Goal: Task Accomplishment & Management: Manage account settings

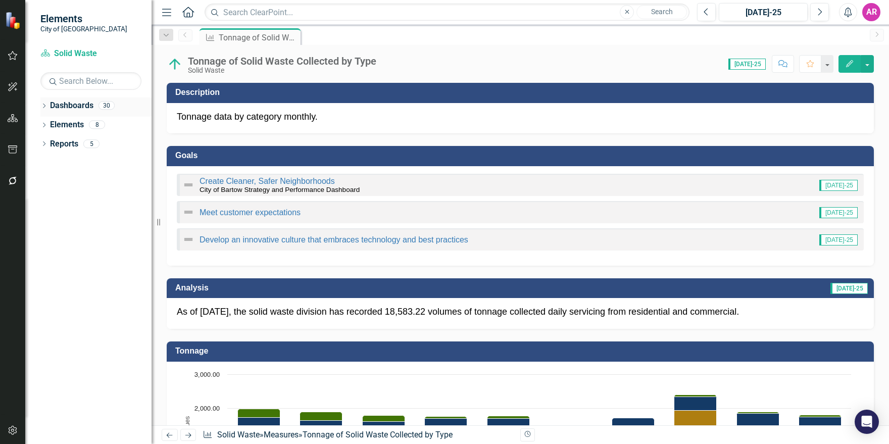
click at [43, 103] on div "Dropdown" at bounding box center [43, 107] width 7 height 9
click at [38, 127] on icon "Dropdown" at bounding box center [34, 124] width 8 height 6
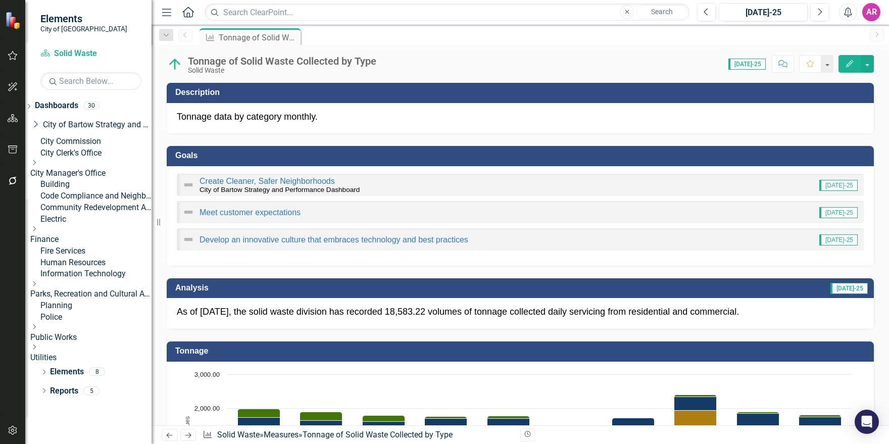
scroll to position [36, 0]
click at [111, 190] on link "Code Compliance and Neighborhood Services" at bounding box center [95, 196] width 111 height 12
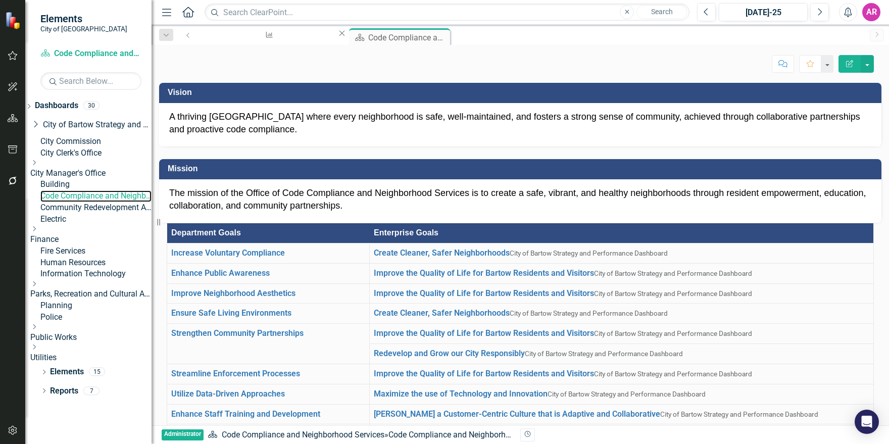
scroll to position [354, 0]
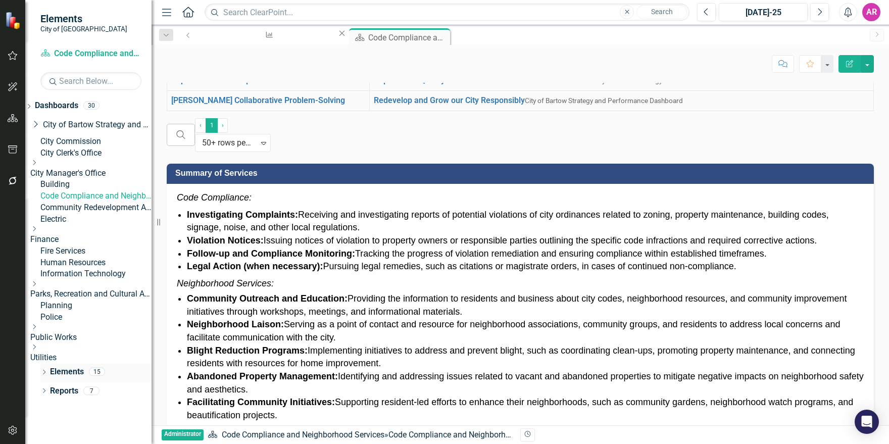
click at [71, 378] on link "Elements" at bounding box center [67, 372] width 34 height 12
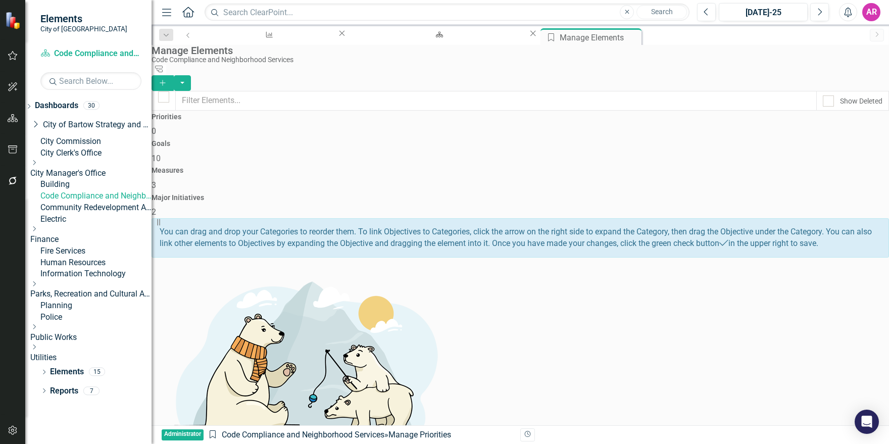
click at [156, 180] on span "3" at bounding box center [154, 185] width 5 height 10
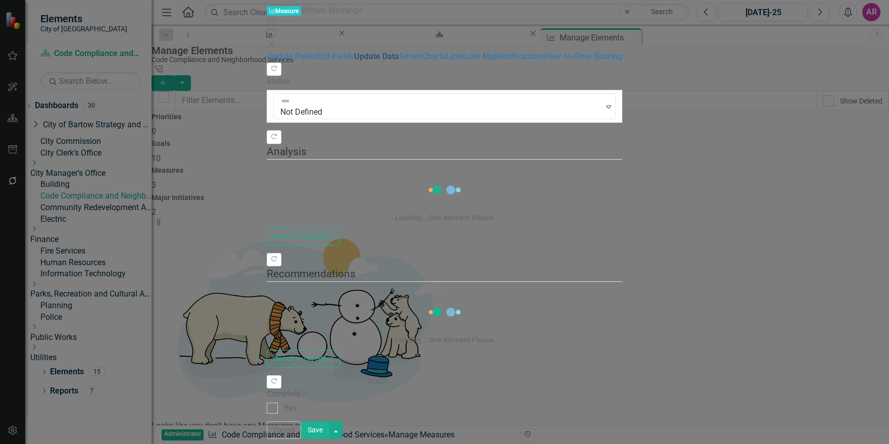
click at [354, 61] on link "Update Data" at bounding box center [376, 57] width 45 height 10
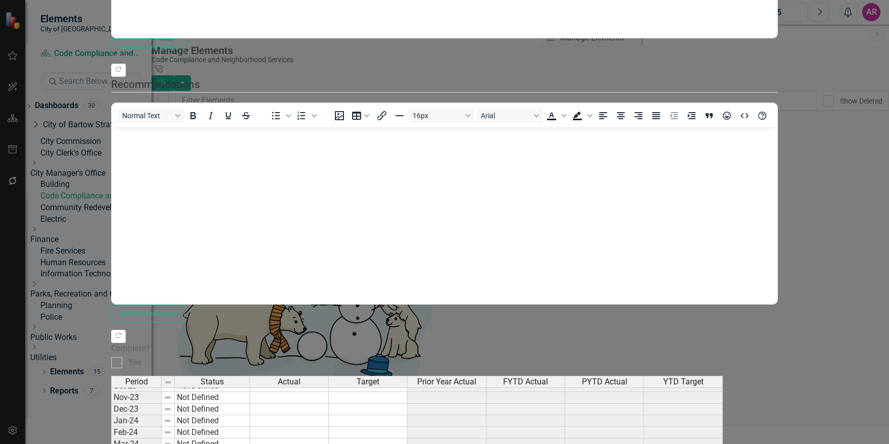
scroll to position [227, 0]
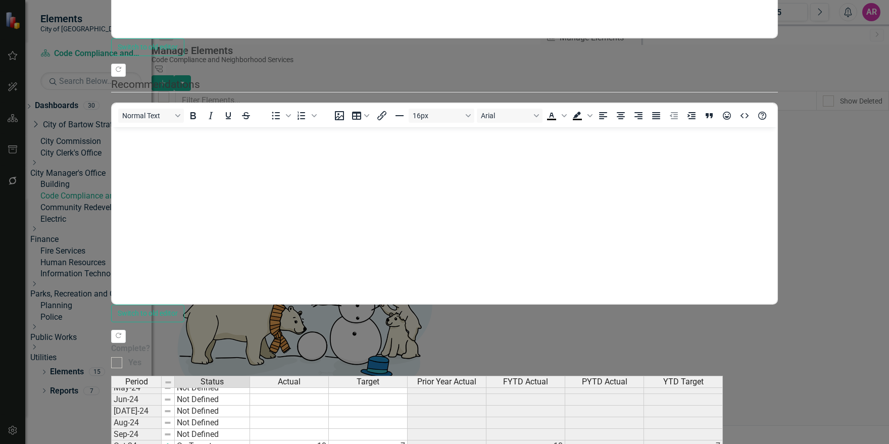
type textarea "10"
type textarea "7"
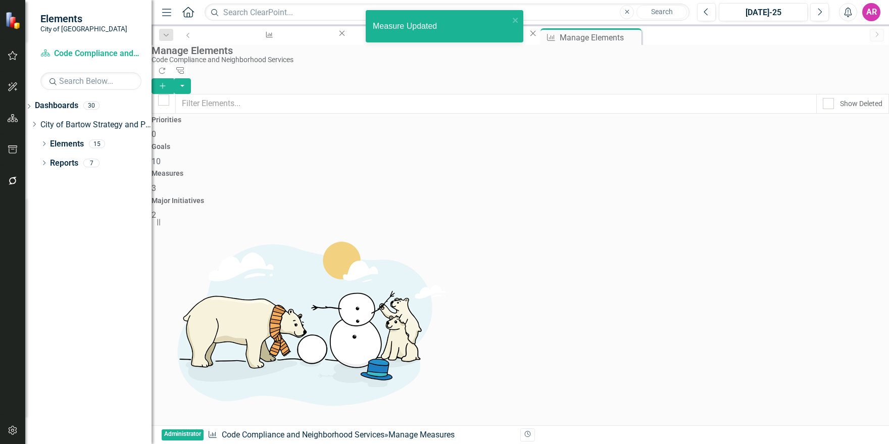
scroll to position [0, 0]
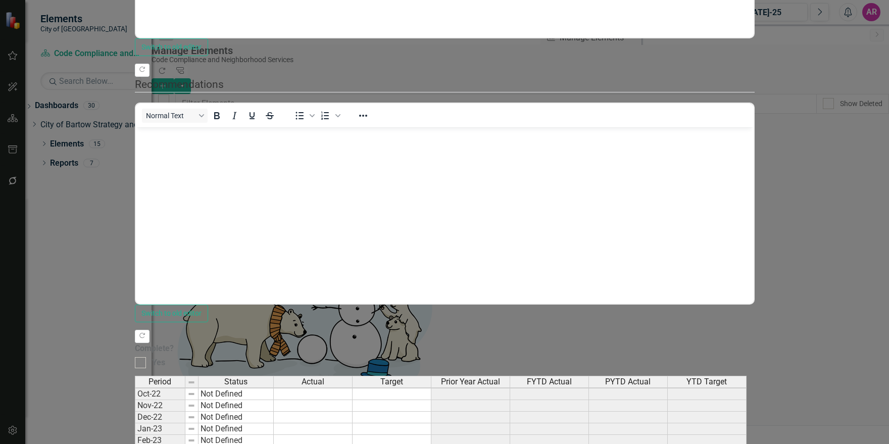
scroll to position [227, 0]
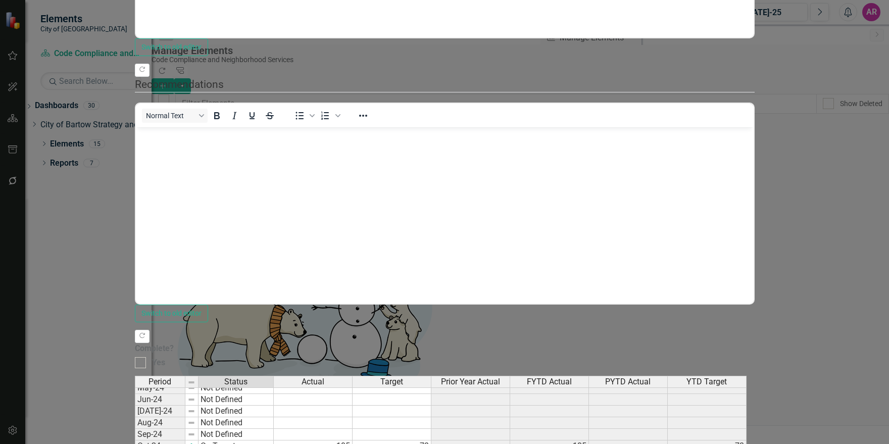
drag, startPoint x: 380, startPoint y: 211, endPoint x: 385, endPoint y: 217, distance: 7.5
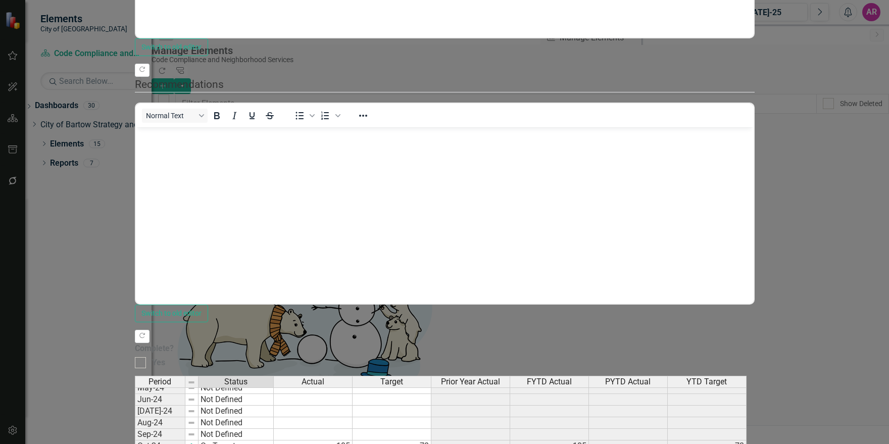
type textarea "24"
type textarea "73"
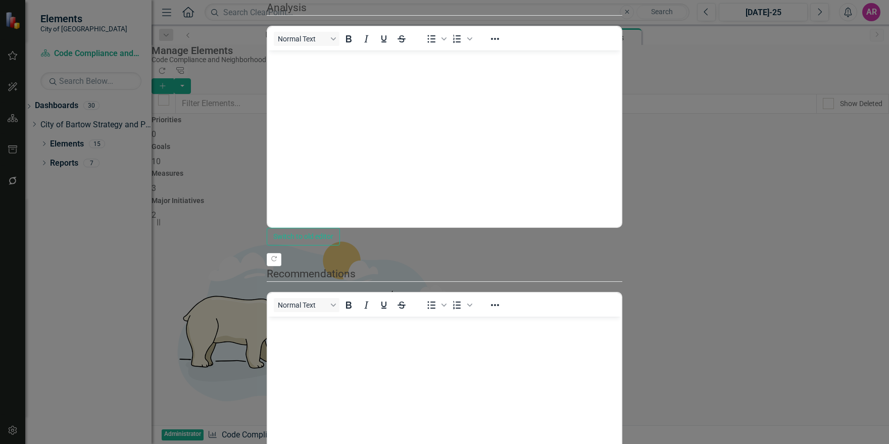
scroll to position [0, 0]
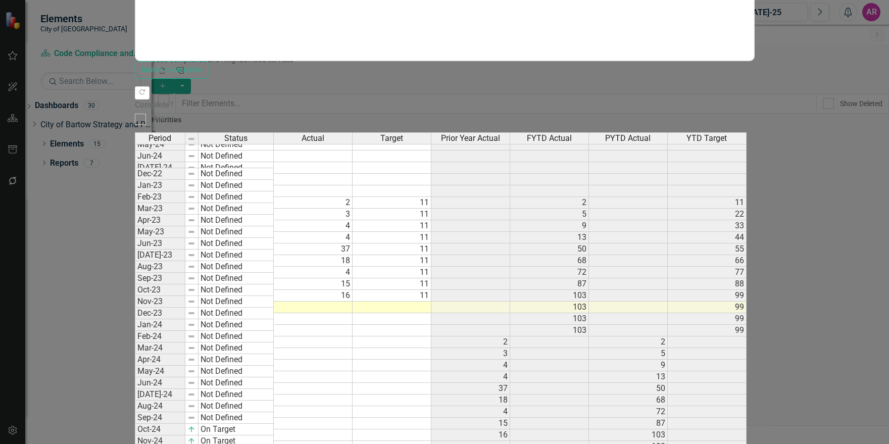
scroll to position [227, 0]
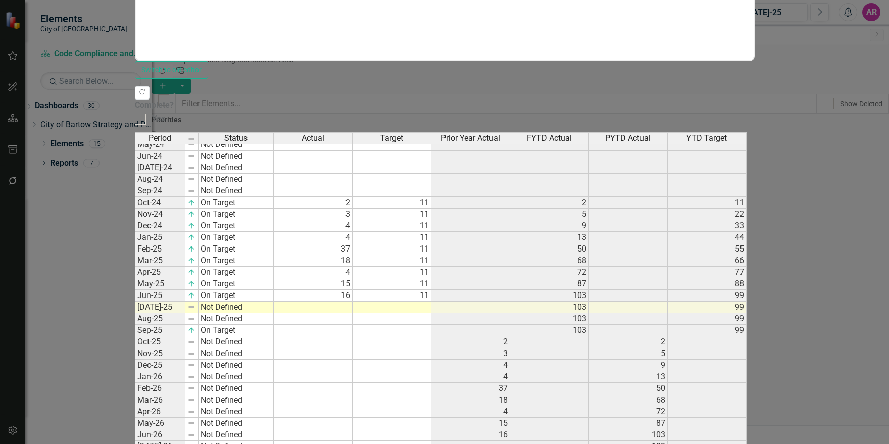
click at [274, 233] on tbody "Dec-22 Not Defined Jan-23 Not Defined Feb-23 Not Defined Mar-23 Not Defined Apr…" at bounding box center [204, 226] width 139 height 570
click at [274, 267] on td "On Target" at bounding box center [235, 273] width 75 height 12
click at [274, 325] on td "On Target" at bounding box center [235, 331] width 75 height 12
click at [381, 235] on div "Period Status Actual Target Prior Year Actual FYTD Actual PYTD Actual YTD Targe…" at bounding box center [445, 321] width 620 height 379
click at [274, 325] on td "Not Defined" at bounding box center [235, 331] width 75 height 12
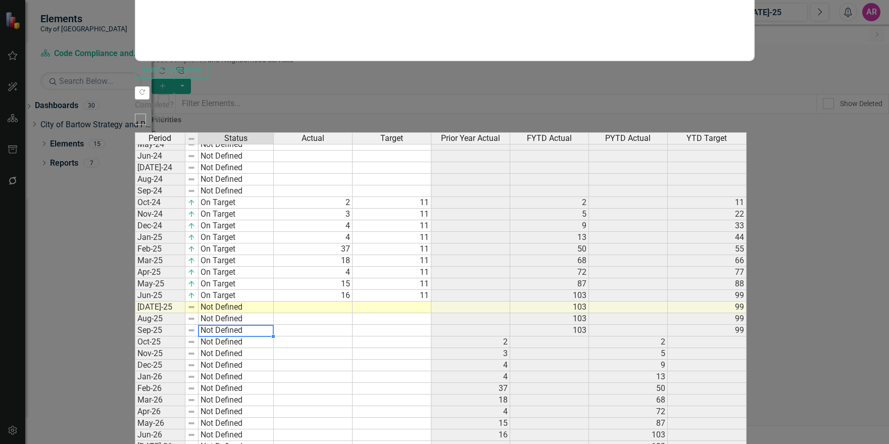
click at [274, 301] on td "Not Defined" at bounding box center [235, 307] width 75 height 12
click at [386, 221] on div "Period Status Actual Target Prior Year Actual FYTD Actual PYTD Actual YTD Targe…" at bounding box center [445, 321] width 620 height 379
click at [352, 301] on td at bounding box center [313, 307] width 79 height 12
click at [431, 301] on td at bounding box center [391, 307] width 79 height 12
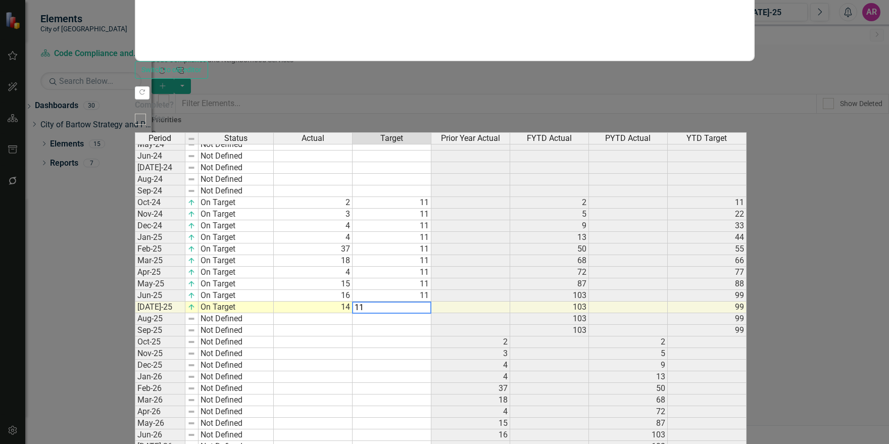
type textarea "11"
click at [510, 325] on td at bounding box center [470, 331] width 79 height 12
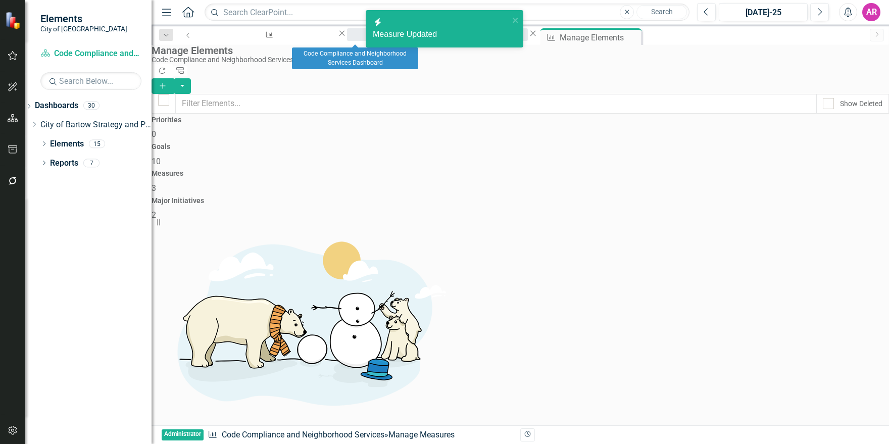
click at [356, 38] on div "Code Compliance and Neighborhood Services Dashboard" at bounding box center [437, 44] width 163 height 13
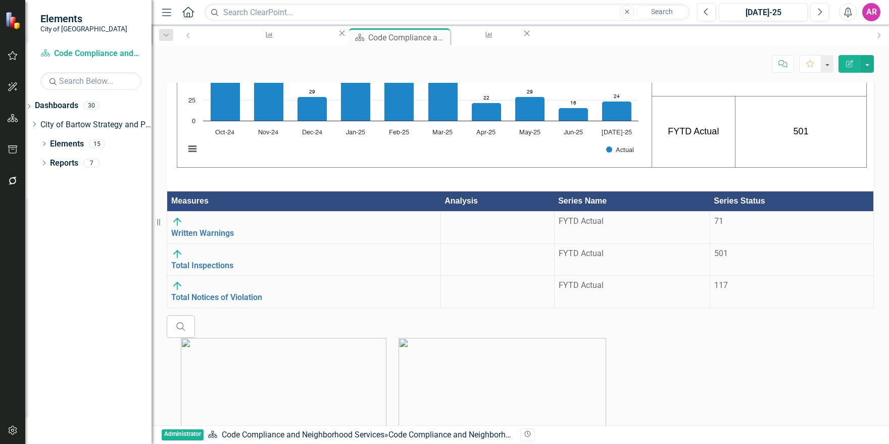
scroll to position [1305, 0]
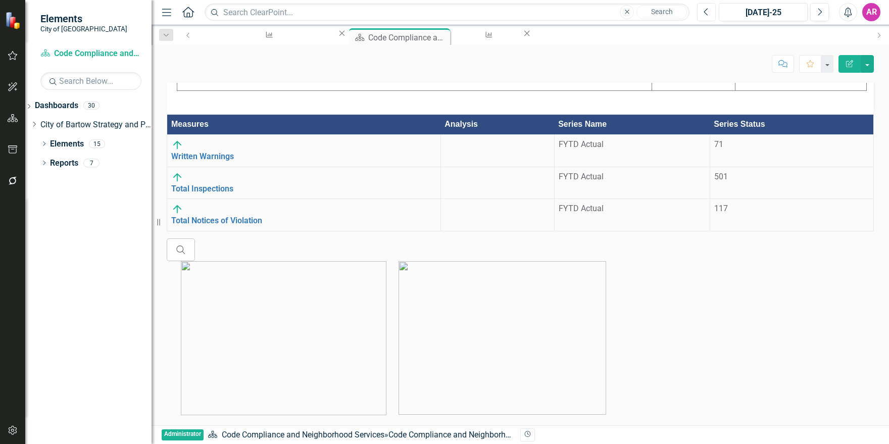
click at [711, 15] on button "Previous" at bounding box center [706, 12] width 19 height 18
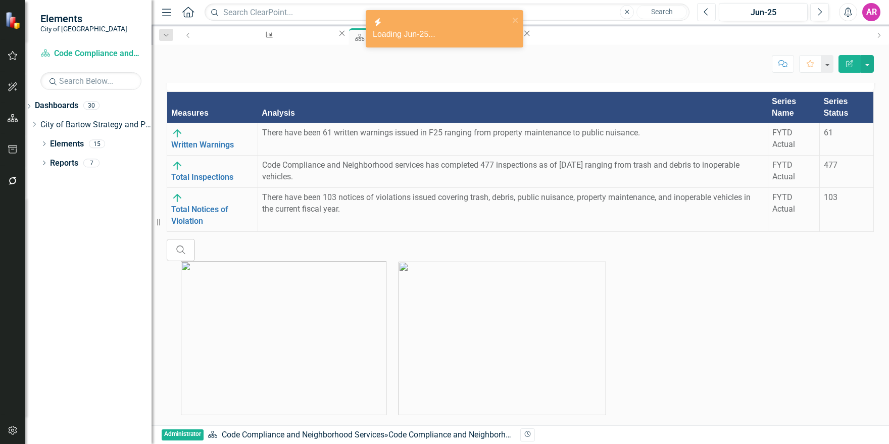
scroll to position [1287, 0]
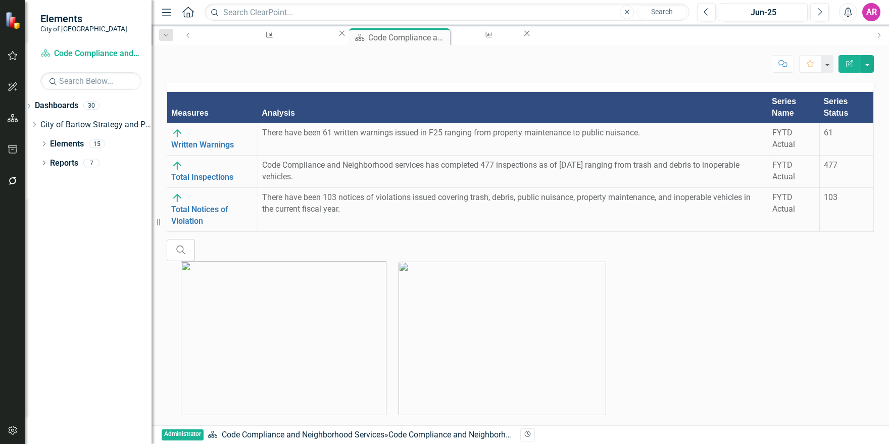
click at [817, 9] on icon "Next" at bounding box center [820, 12] width 6 height 9
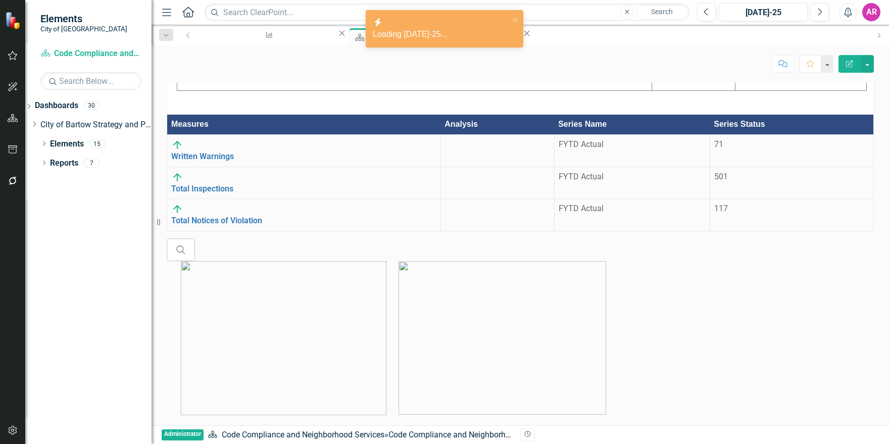
scroll to position [1254, 0]
click at [445, 139] on div at bounding box center [497, 139] width 105 height 0
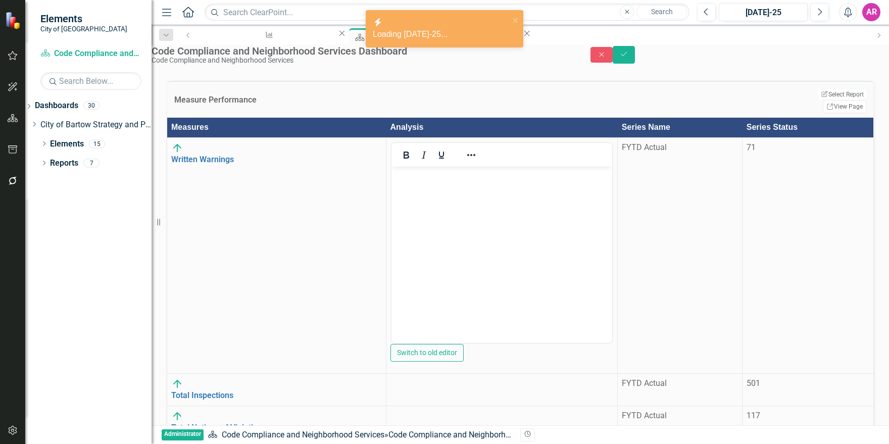
scroll to position [0, 0]
drag, startPoint x: 440, startPoint y: 265, endPoint x: 442, endPoint y: 272, distance: 6.7
click at [440, 165] on div at bounding box center [501, 155] width 221 height 20
click at [530, 188] on body "Rich Text Area. Press ALT-0 for help." at bounding box center [501, 243] width 221 height 152
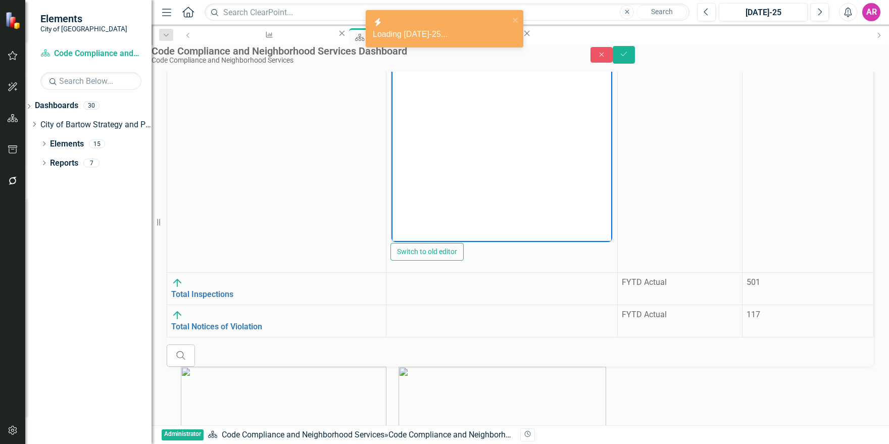
scroll to position [0, 21]
click at [464, 74] on p "There have been 61 written warnings issued in FY25 ranging from property mainte…" at bounding box center [502, 80] width 216 height 24
click at [463, 74] on p "There have been 61 written warnings issued in FY25 ranging from property mainte…" at bounding box center [502, 80] width 216 height 24
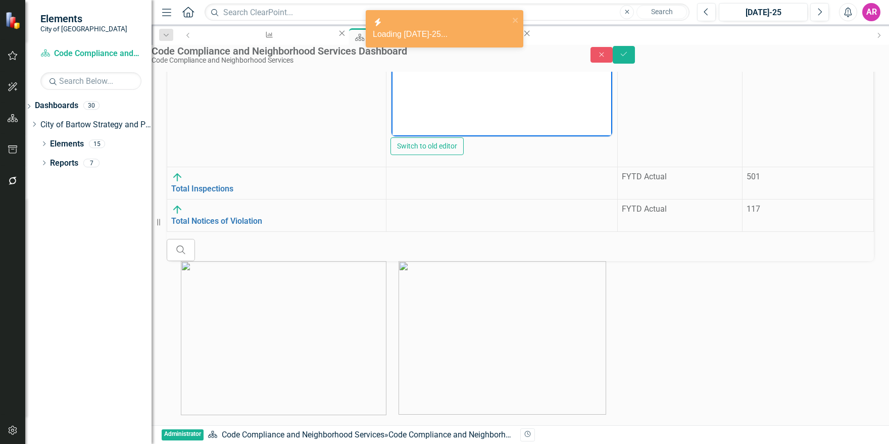
scroll to position [1467, 0]
click at [448, 199] on td at bounding box center [501, 183] width 231 height 32
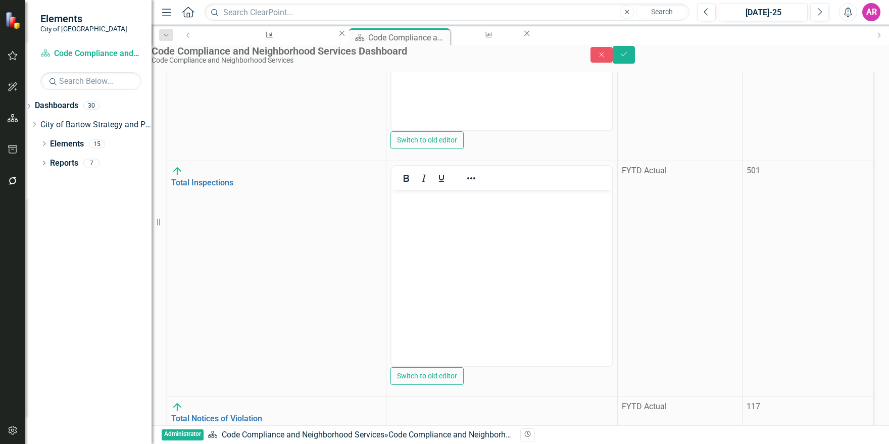
scroll to position [101, 21]
click at [545, 259] on body "Rich Text Area. Press ALT-0 for help." at bounding box center [501, 266] width 221 height 152
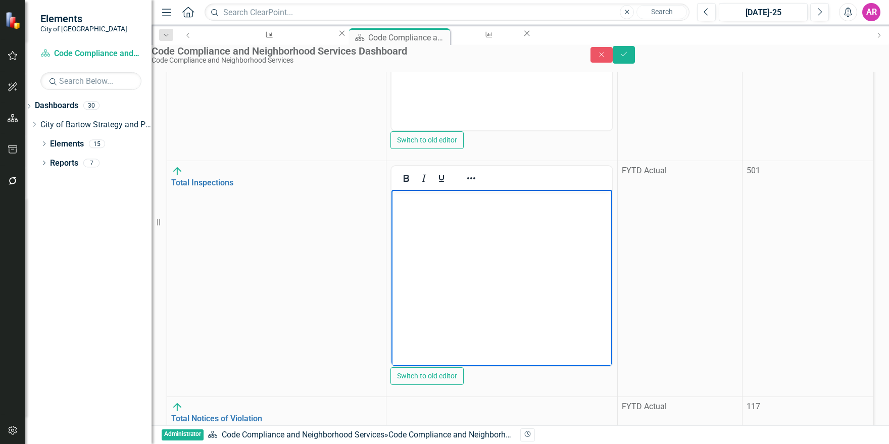
click at [544, 251] on body "Rich Text Area. Press ALT-0 for help." at bounding box center [501, 266] width 221 height 152
click at [550, 247] on body "Rich Text Area. Press ALT-0 for help." at bounding box center [501, 266] width 221 height 152
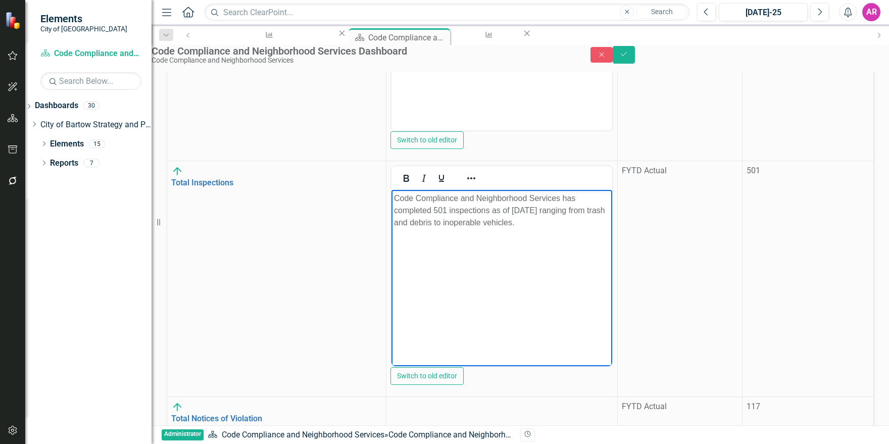
scroll to position [192, 28]
click at [486, 401] on div at bounding box center [501, 401] width 223 height 0
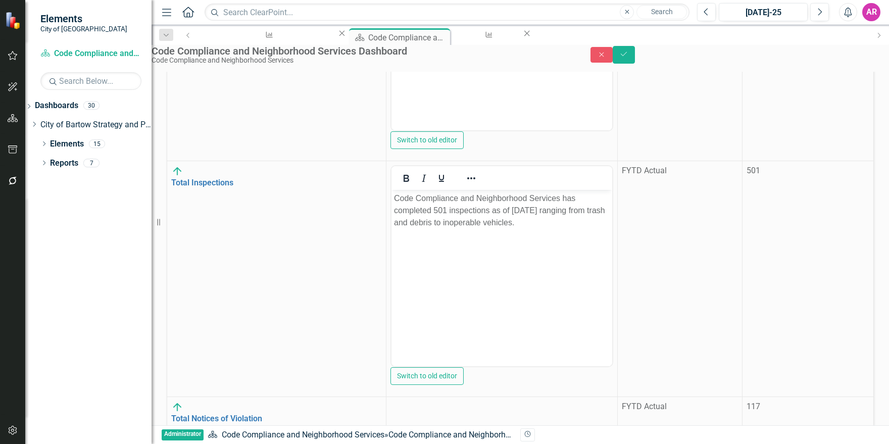
click at [487, 401] on div at bounding box center [501, 401] width 223 height 0
click at [635, 59] on button "Save" at bounding box center [624, 55] width 22 height 18
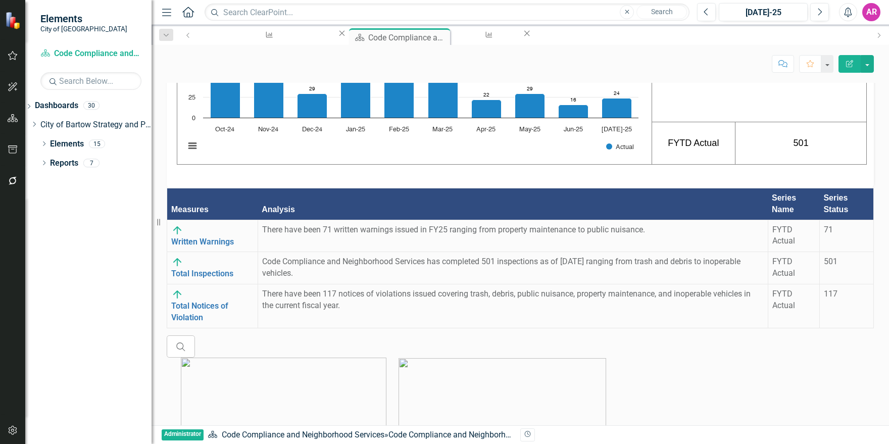
scroll to position [1360, 0]
